Goal: Transaction & Acquisition: Purchase product/service

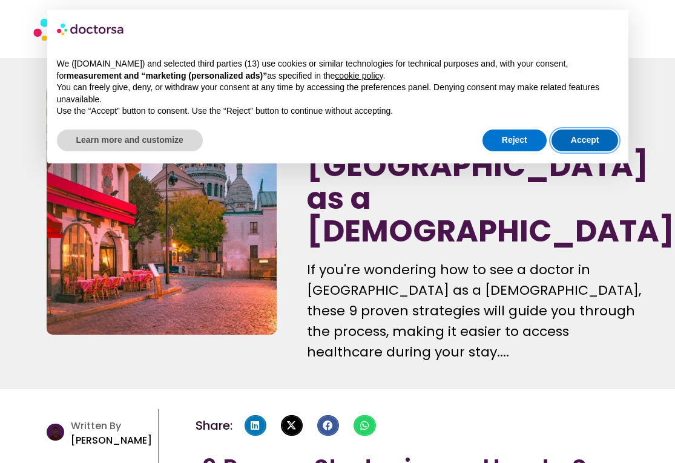
click at [563, 133] on button "Accept" at bounding box center [585, 141] width 67 height 22
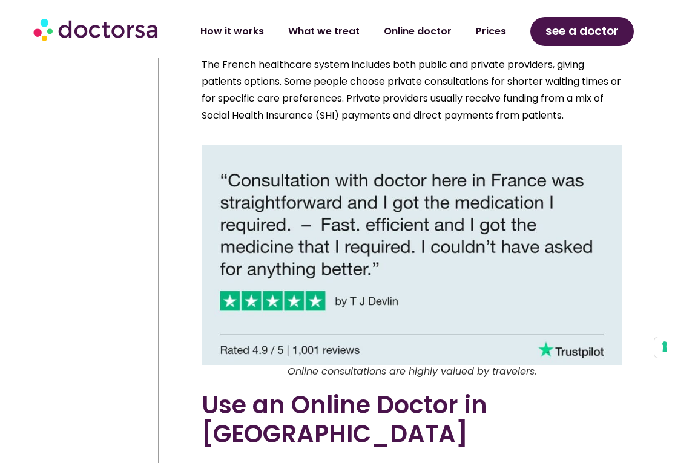
scroll to position [1960, 0]
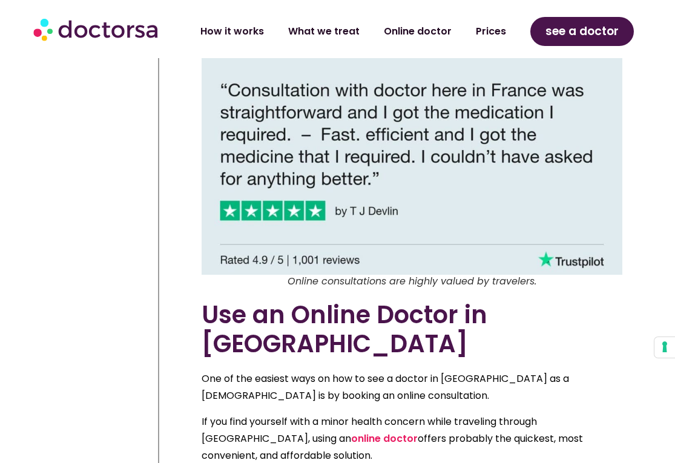
click at [351, 432] on link "online doctor" at bounding box center [384, 439] width 67 height 14
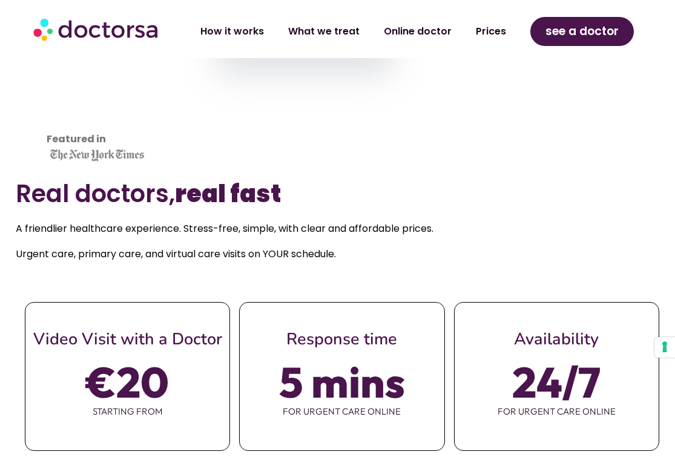
scroll to position [378, 0]
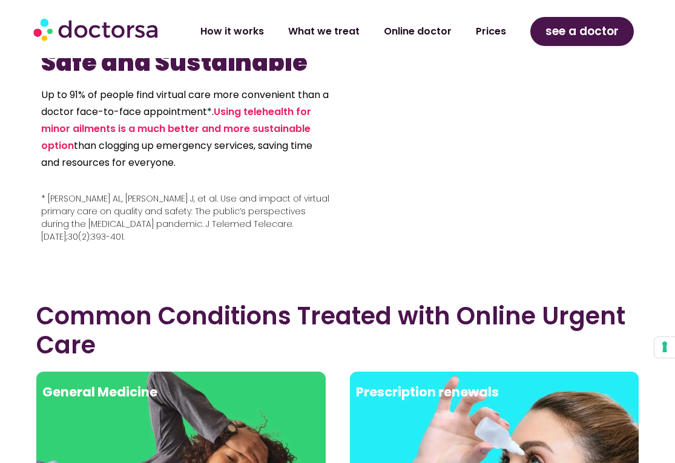
scroll to position [1632, 0]
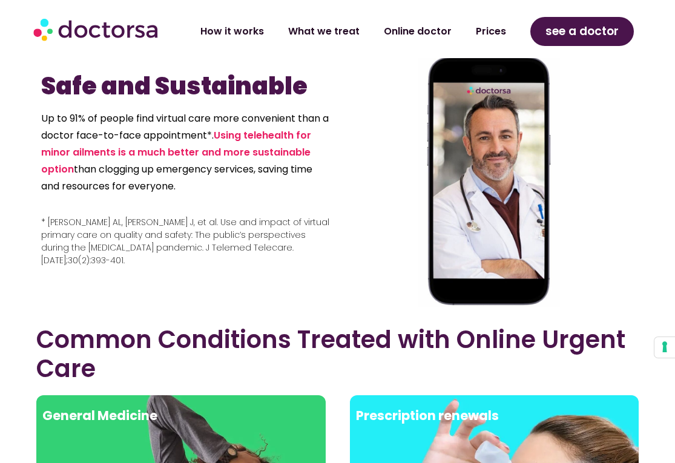
click at [516, 138] on img at bounding box center [489, 181] width 142 height 253
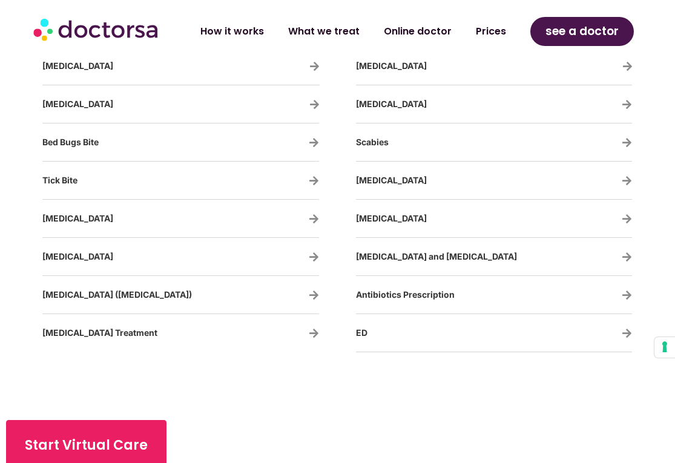
scroll to position [2309, 0]
click at [628, 251] on icon at bounding box center [627, 256] width 10 height 10
click at [447, 251] on span "Chest Cold and Bronchitis" at bounding box center [436, 256] width 161 height 10
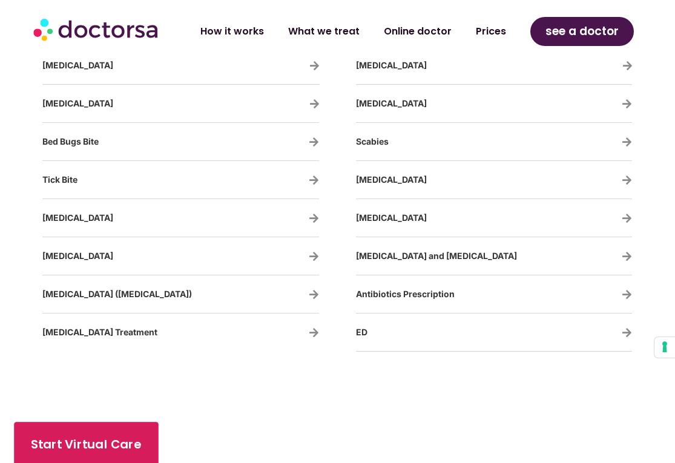
click at [118, 437] on span "Start Virtual Care" at bounding box center [86, 446] width 111 height 18
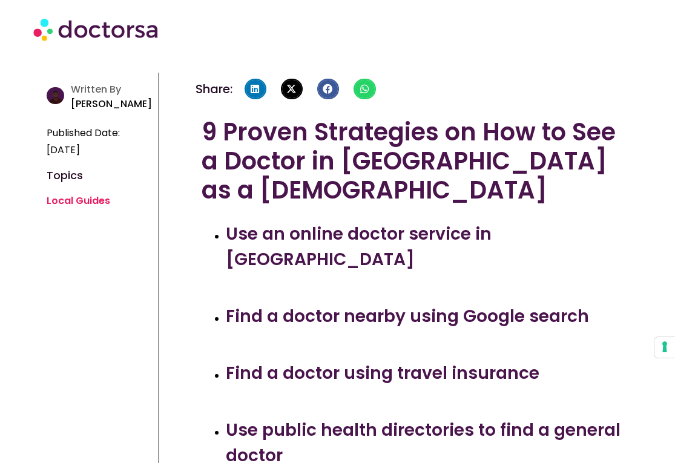
scroll to position [336, 0]
